Goal: Task Accomplishment & Management: Complete application form

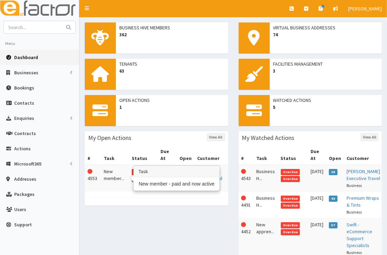
click at [115, 171] on td "New member..." at bounding box center [115, 178] width 28 height 27
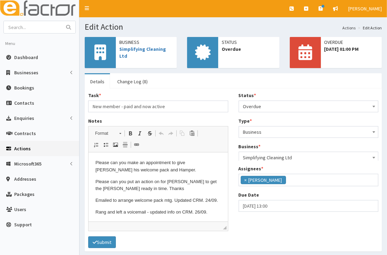
scroll to position [82, 0]
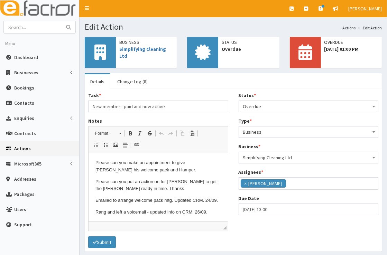
click at [271, 104] on span "Overdue" at bounding box center [308, 107] width 131 height 10
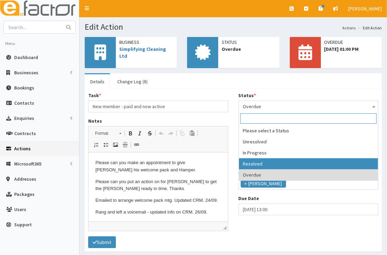
select select "3"
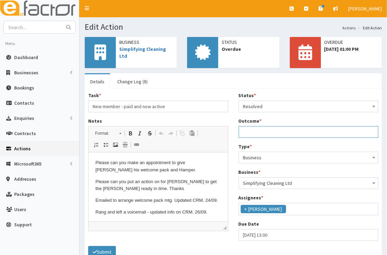
click at [278, 128] on input "Outcome *" at bounding box center [309, 132] width 140 height 12
drag, startPoint x: 374, startPoint y: 134, endPoint x: 233, endPoint y: 131, distance: 140.5
click at [233, 131] on div "Status * Please select a Status Unresolved In Progress Resolved Overdue Resolve…" at bounding box center [308, 169] width 150 height 154
type input "Meeting with James and Kelly to handover welcome pack and talk them through mak…"
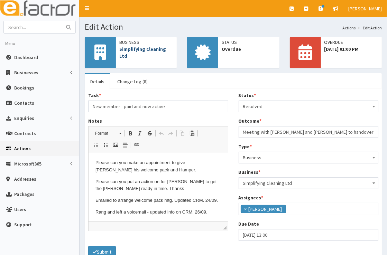
click at [163, 51] on link "Simplifying Cleaning Ltd" at bounding box center [142, 52] width 47 height 13
click at [104, 249] on button "Submit" at bounding box center [102, 252] width 28 height 12
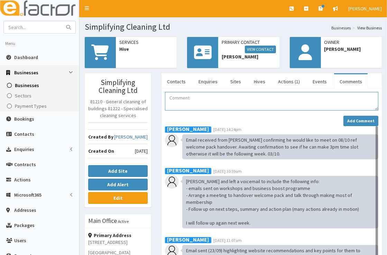
click at [209, 96] on textarea "Comment" at bounding box center [271, 101] width 213 height 19
paste textarea "Meeting with [PERSON_NAME] and [PERSON_NAME] to handover welcome pack and talk …"
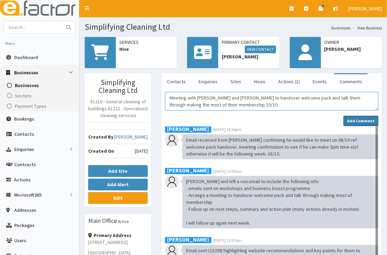
type textarea "Meeting with [PERSON_NAME] and [PERSON_NAME] to handover welcome pack and talk …"
click at [367, 121] on strong "Add Comment" at bounding box center [360, 120] width 27 height 5
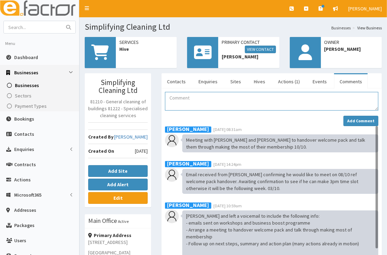
click at [297, 99] on textarea "Comment" at bounding box center [271, 101] width 213 height 19
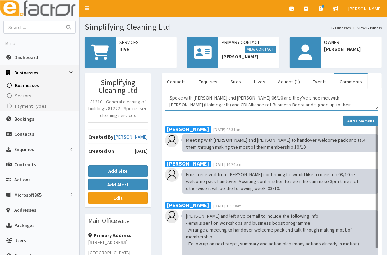
scroll to position [4, 0]
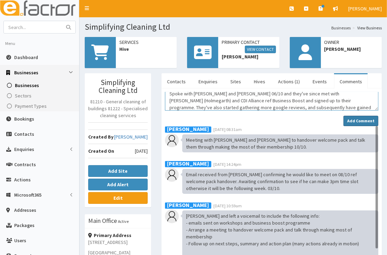
type textarea "Spoke with James and Kelly 06/10 and they've since met with Murray Sellars (Hol…"
click at [353, 122] on strong "Add Comment" at bounding box center [360, 120] width 27 height 5
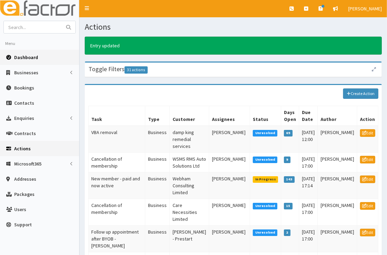
click at [34, 58] on span "Dashboard" at bounding box center [26, 57] width 24 height 6
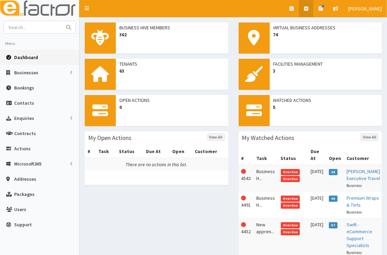
click at [308, 8] on icon at bounding box center [306, 8] width 4 height 5
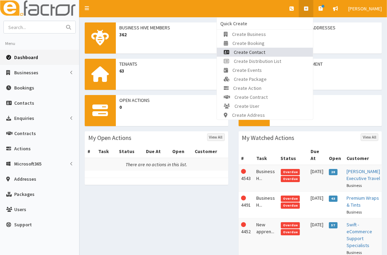
click at [269, 49] on link "Create Contact" at bounding box center [265, 52] width 96 height 9
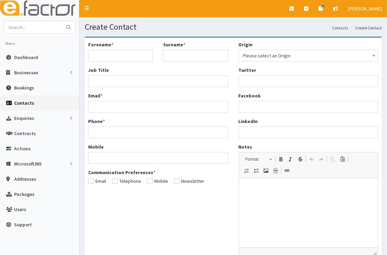
click at [269, 54] on span "Please select an Origin" at bounding box center [308, 56] width 131 height 10
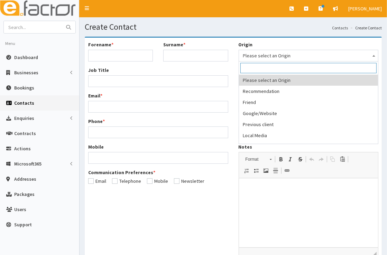
click at [274, 58] on span "Please select an Origin" at bounding box center [308, 56] width 131 height 10
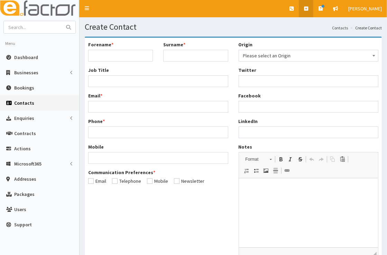
click at [307, 12] on link at bounding box center [306, 8] width 15 height 17
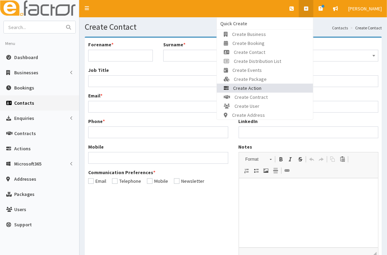
click at [286, 85] on link "Create Action" at bounding box center [265, 88] width 96 height 9
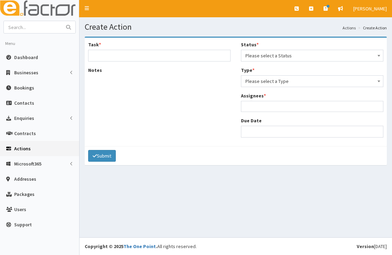
select select
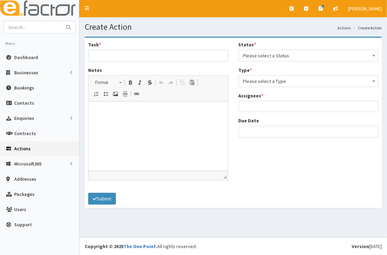
click at [293, 58] on span "Please select a Status" at bounding box center [308, 56] width 131 height 10
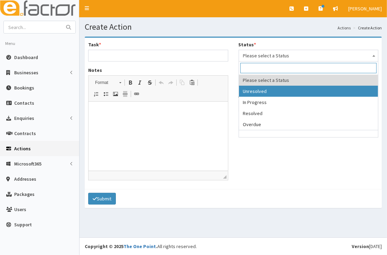
select select "1"
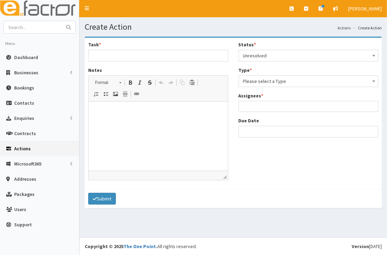
click at [293, 83] on span "Please select a Type" at bounding box center [308, 81] width 131 height 10
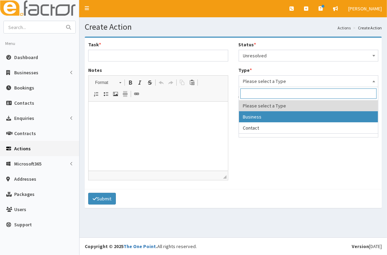
select select "business"
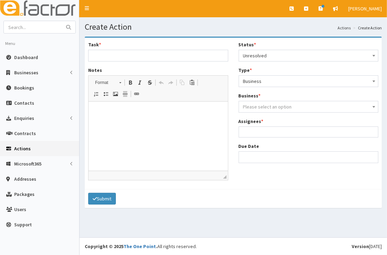
click at [292, 104] on span "Please select an option" at bounding box center [308, 107] width 131 height 10
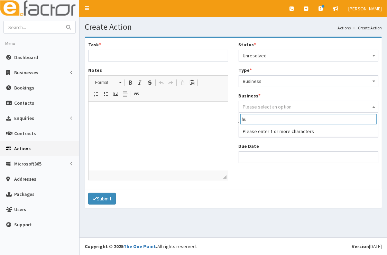
type input "h"
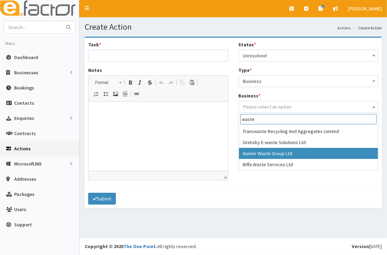
type input "waste"
select select "3791"
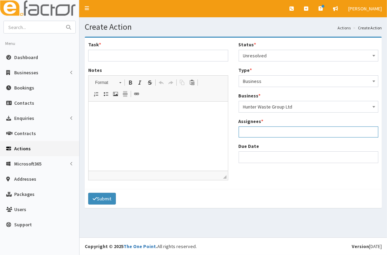
click at [284, 132] on ul at bounding box center [308, 131] width 139 height 9
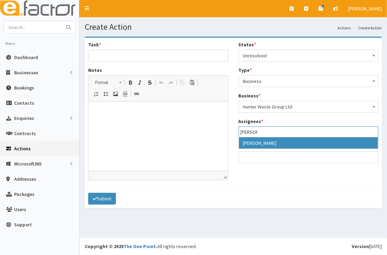
type input "gina"
select select "20"
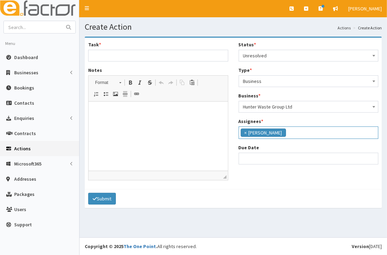
scroll to position [45, 0]
select select "12"
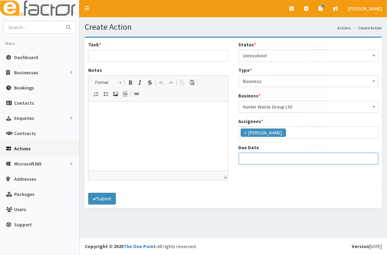
click at [277, 159] on input "Due Date" at bounding box center [309, 159] width 140 height 12
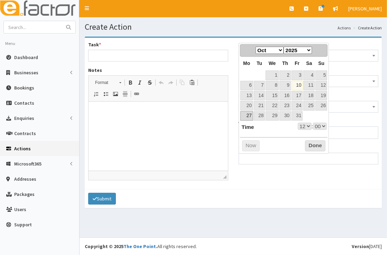
click at [249, 114] on link "27" at bounding box center [246, 115] width 13 height 9
type input "27-10-2025 12:00"
select select "12"
click at [248, 94] on link "13" at bounding box center [246, 95] width 13 height 9
type input "[DATE] 12:00"
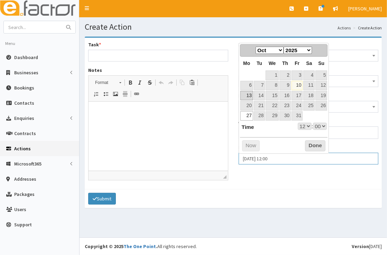
select select "12"
click at [312, 147] on button "Done" at bounding box center [315, 145] width 20 height 11
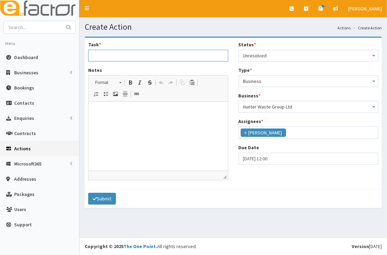
click at [138, 54] on input "Task *" at bounding box center [158, 56] width 140 height 12
click at [138, 54] on input "Start Up Grant" at bounding box center [158, 56] width 140 height 12
type input "Start Up Grant £500"
click at [139, 109] on p at bounding box center [158, 112] width 126 height 7
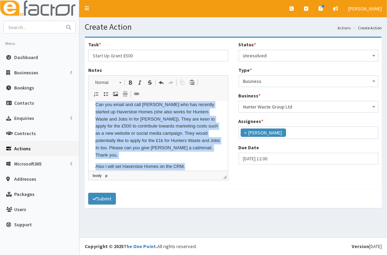
scroll to position [0, 0]
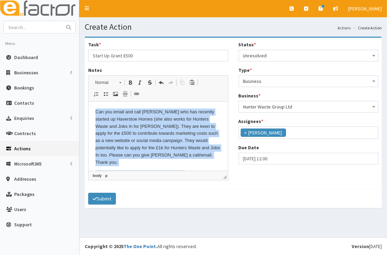
drag, startPoint x: 187, startPoint y: 169, endPoint x: 92, endPoint y: 104, distance: 115.2
click at [92, 104] on html "Can you email and call Selina Thomas who has recently started up Haverstoe Home…" at bounding box center [157, 143] width 139 height 83
copy body "Can you email and call Selina Thomas who has recently started up Haverstoe Home…"
click at [108, 162] on p "Can you email and call Selina Thomas who has recently started up Haverstoe Home…" at bounding box center [158, 137] width 126 height 57
drag, startPoint x: 109, startPoint y: 165, endPoint x: 93, endPoint y: 113, distance: 53.9
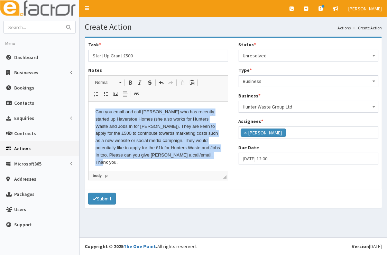
click at [93, 113] on html "Can you email and call Selina Thomas who has recently started up Haverstoe Home…" at bounding box center [157, 143] width 139 height 83
copy p "Can you email and call Selina Thomas who has recently started up Haverstoe Home…"
click at [132, 164] on p "Can you email and call Selina Thomas who has recently started up Haverstoe Home…" at bounding box center [158, 137] width 126 height 57
drag, startPoint x: 122, startPoint y: 162, endPoint x: 77, endPoint y: 112, distance: 67.6
click at [88, 112] on html "Can you email and call Selina Thomas who has recently started up Haverstoe Home…" at bounding box center [157, 143] width 139 height 83
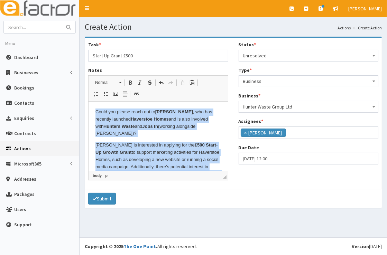
drag, startPoint x: 130, startPoint y: 170, endPoint x: 182, endPoint y: 200, distance: 60.4
click at [94, 102] on html "Could you please reach out to Selina Thomas , who has recently launched Haverst…" at bounding box center [157, 172] width 139 height 140
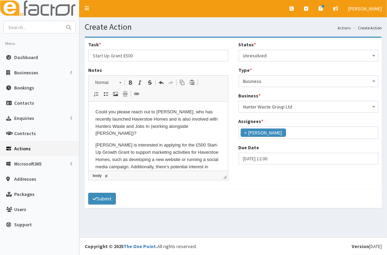
click at [174, 137] on p "Could you please reach out to Selina Thomas, who has recently launched Haversto…" at bounding box center [158, 123] width 126 height 29
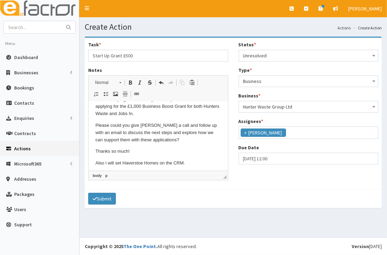
scroll to position [71, 0]
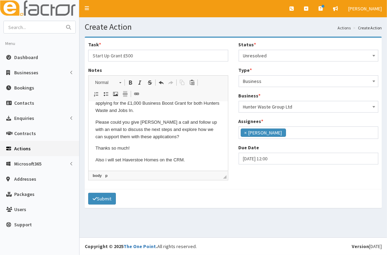
click at [187, 161] on p "Also i will set Haverstoe Homes on the CRM." at bounding box center [158, 160] width 126 height 7
click at [107, 198] on button "Submit" at bounding box center [102, 199] width 28 height 12
